Goal: Task Accomplishment & Management: Manage account settings

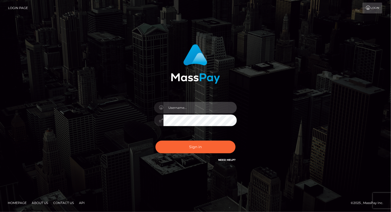
drag, startPoint x: 177, startPoint y: 104, endPoint x: 178, endPoint y: 106, distance: 2.7
click at [177, 104] on input "text" at bounding box center [200, 108] width 73 height 12
type input "Arlene.luminaryplay"
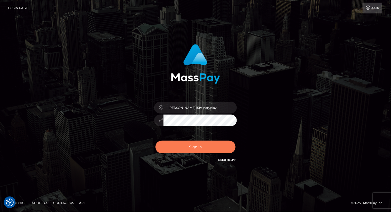
click at [196, 149] on button "Sign in" at bounding box center [196, 147] width 80 height 13
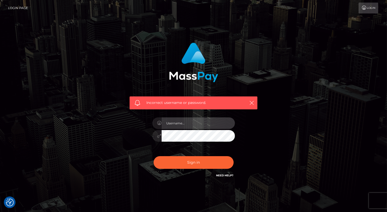
click at [182, 122] on input "text" at bounding box center [198, 123] width 73 height 12
type input "Arlene.luminaryplay"
click at [205, 122] on input "Arlene.luminaryplay" at bounding box center [198, 123] width 73 height 12
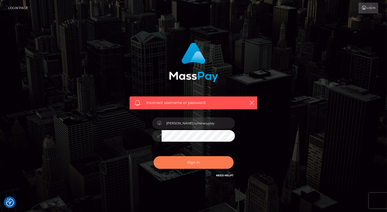
click at [198, 165] on button "Sign in" at bounding box center [194, 162] width 80 height 13
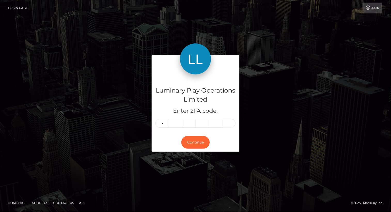
type input "8"
type input "6"
type input "1"
type input "0"
type input "3"
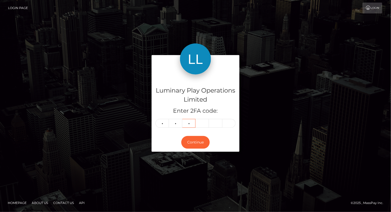
type input "3"
type input "4"
type input "3"
type input "8"
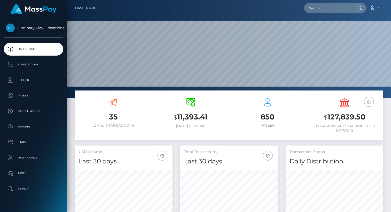
scroll to position [91, 97]
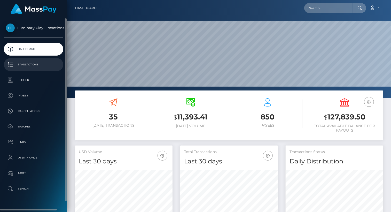
click at [33, 65] on p "Transactions" at bounding box center [33, 65] width 55 height 8
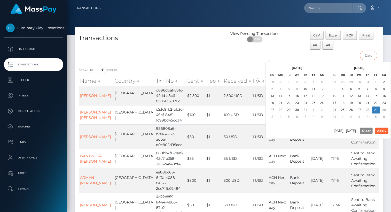
click at [368, 57] on input "text" at bounding box center [368, 56] width 17 height 10
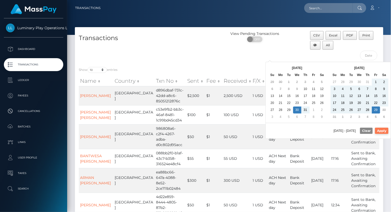
click at [386, 131] on button "Apply" at bounding box center [381, 131] width 13 height 6
type input "07/30/2025 - 08/29/2025"
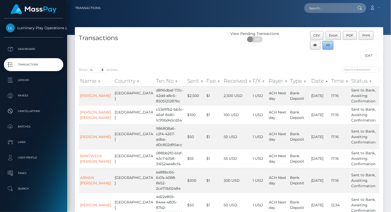
click at [328, 46] on span "All" at bounding box center [328, 45] width 4 height 4
click at [148, 56] on div "Transactions" at bounding box center [152, 47] width 154 height 32
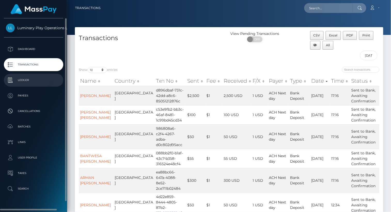
click at [24, 80] on p "Ledger" at bounding box center [33, 80] width 55 height 8
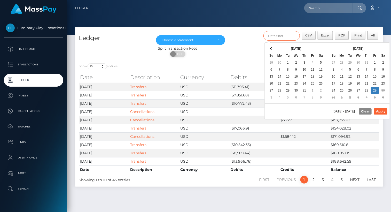
click at [286, 34] on input "text" at bounding box center [282, 36] width 37 height 10
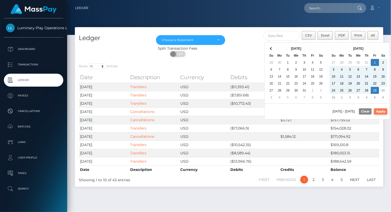
click at [385, 111] on button "Apply" at bounding box center [380, 111] width 13 height 6
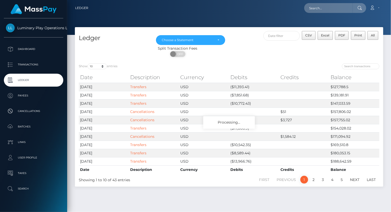
type input "08/01/2025 - 08/29/2025"
drag, startPoint x: 97, startPoint y: 66, endPoint x: 98, endPoint y: 70, distance: 4.2
click at [97, 66] on select "10 25 50 100 250" at bounding box center [97, 66] width 19 height 6
select select "50"
click at [88, 64] on select "10 25 50 100 250" at bounding box center [97, 66] width 19 height 6
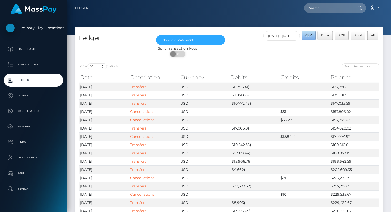
click at [311, 35] on span "CSV" at bounding box center [309, 35] width 7 height 4
click at [215, 37] on div "Choose a Statement" at bounding box center [191, 40] width 70 height 10
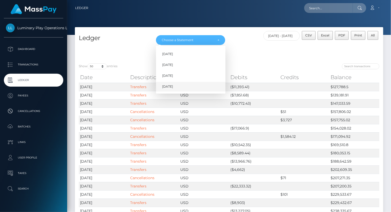
click at [173, 86] on span "Aug 2025" at bounding box center [167, 86] width 11 height 5
select select "Aug 2025"
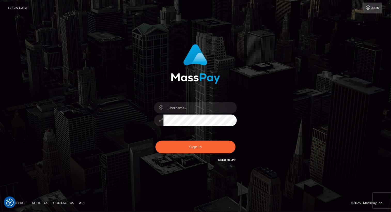
click at [266, 43] on div at bounding box center [195, 106] width 143 height 132
